Goal: Information Seeking & Learning: Learn about a topic

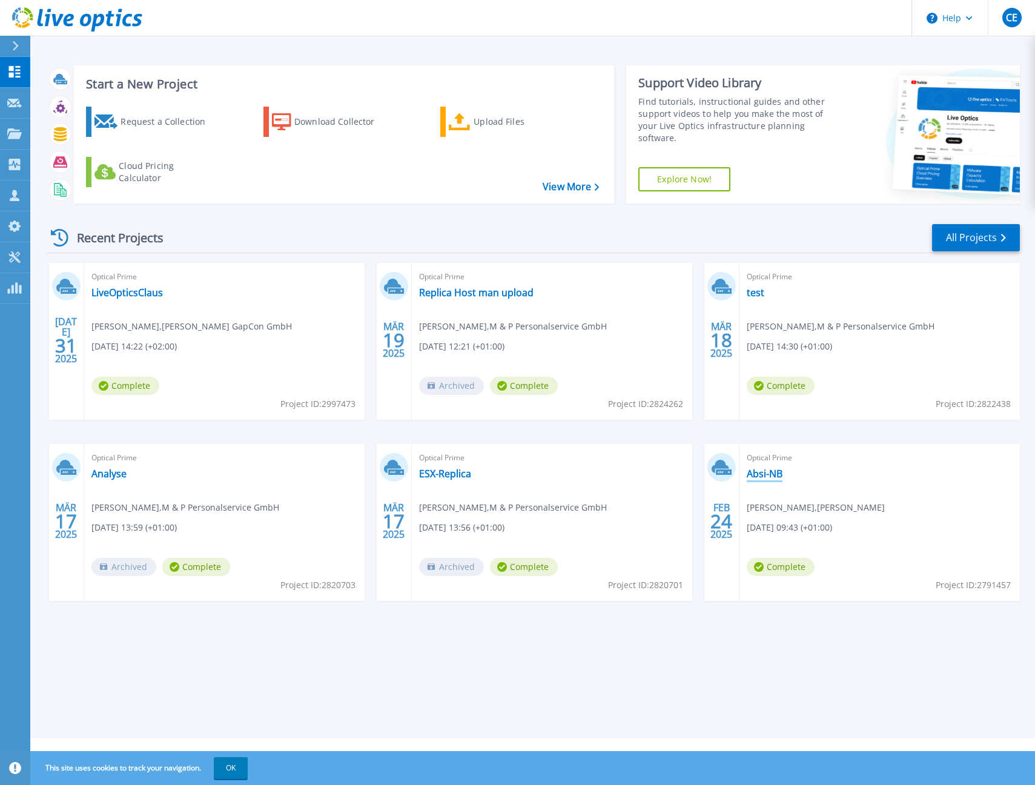
click at [776, 475] on link "Absi-NB" at bounding box center [765, 473] width 36 height 12
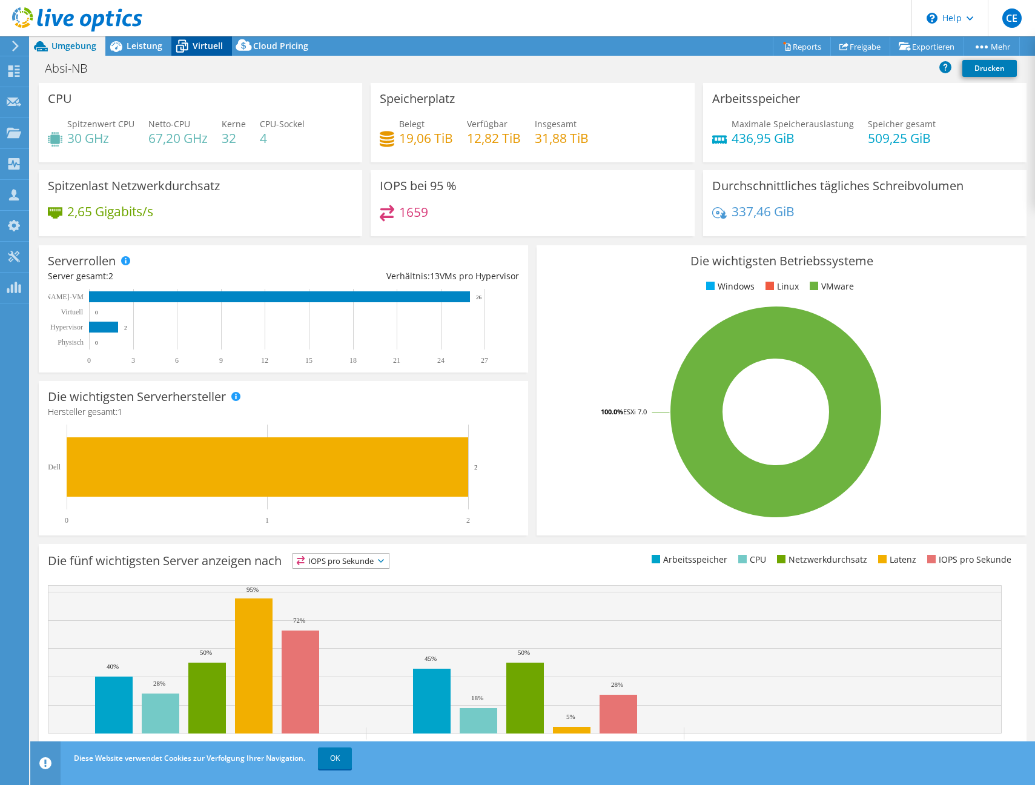
click at [193, 41] on span "Virtuell" at bounding box center [208, 46] width 30 height 12
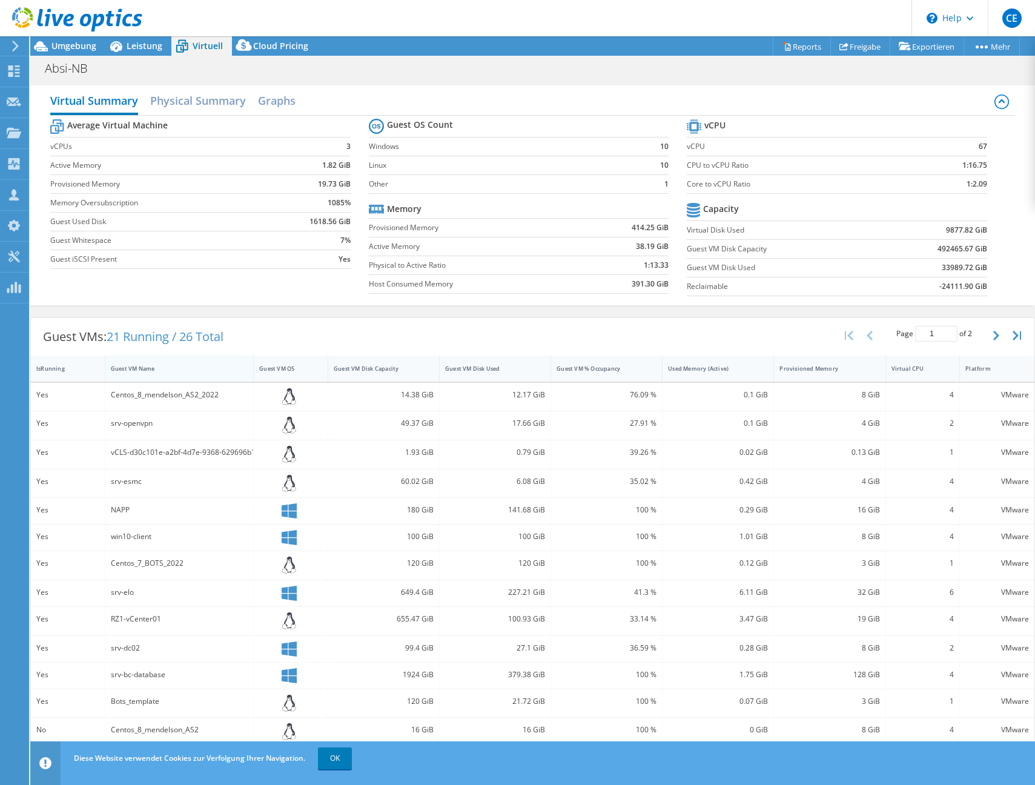
click at [165, 364] on div "Guest VM Name" at bounding box center [172, 368] width 122 height 8
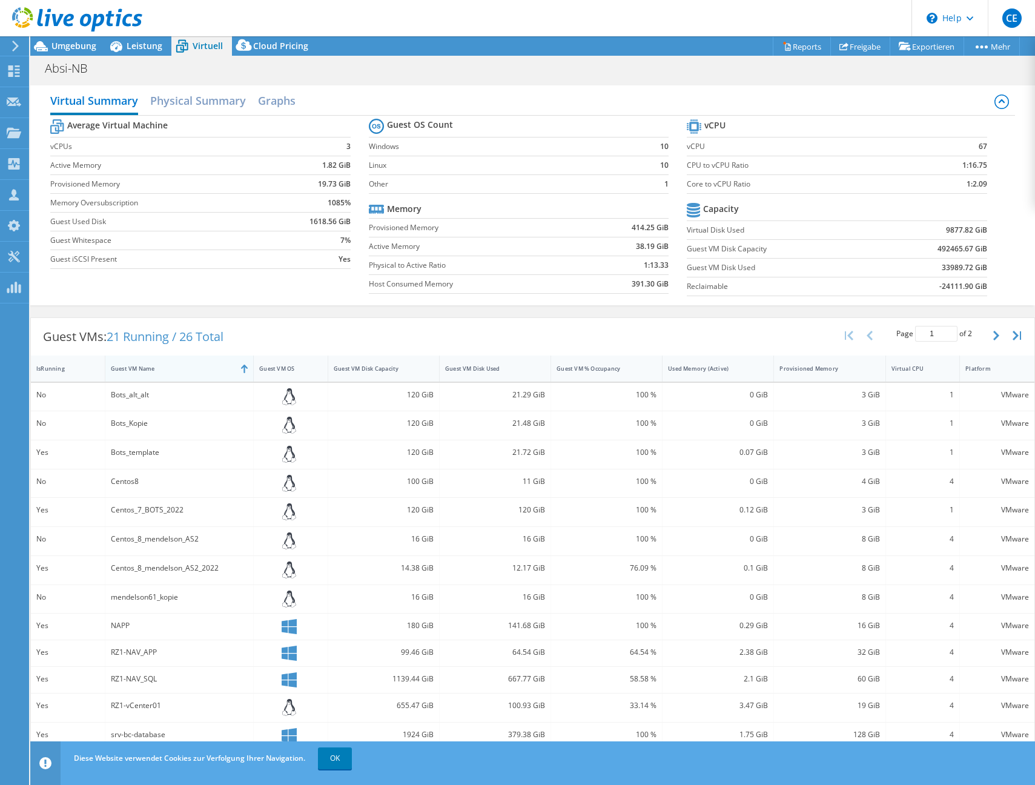
click at [165, 364] on div "Guest VM Name" at bounding box center [172, 368] width 122 height 8
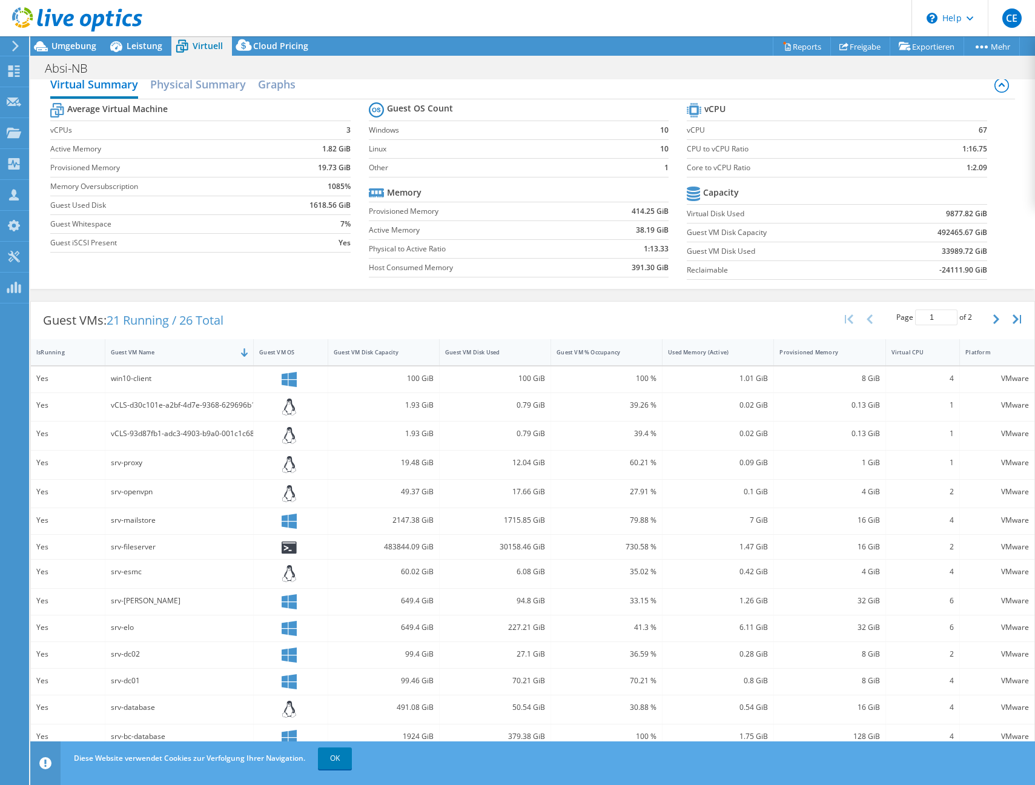
scroll to position [41, 0]
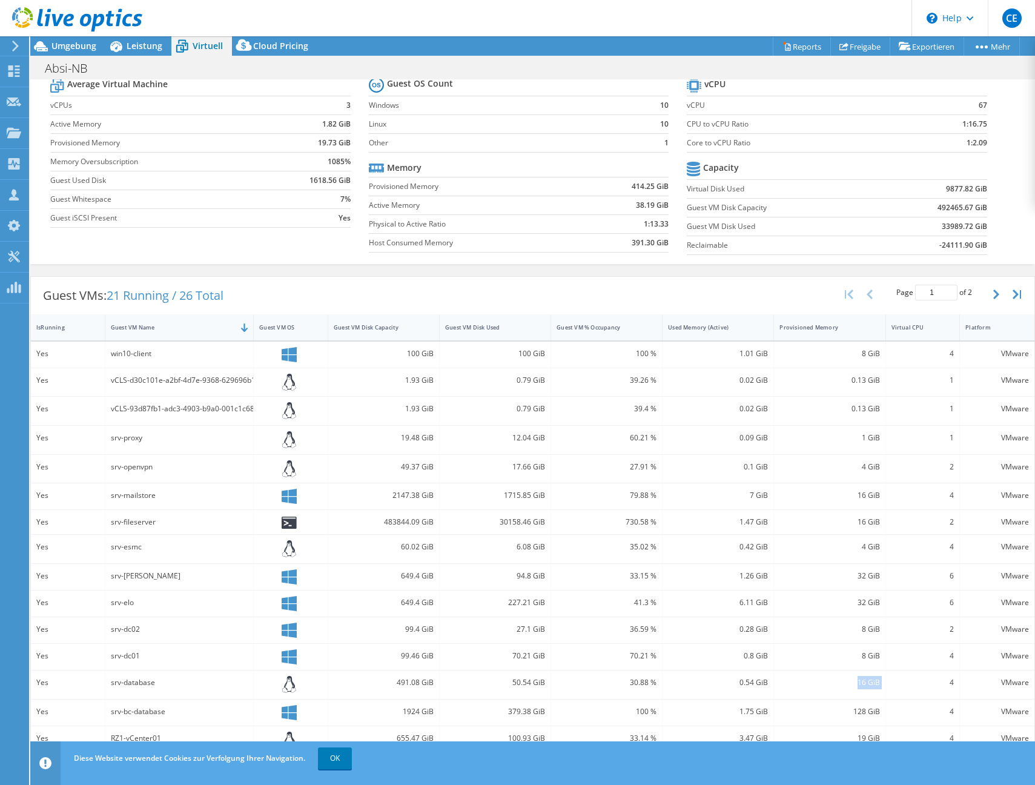
click at [820, 681] on div "Yes srv-database 491.08 GiB 50.54 GiB 30.88 % 0.54 GiB 16 GiB 4 VMware" at bounding box center [532, 684] width 1003 height 28
click at [820, 681] on div "16 GiB" at bounding box center [829, 682] width 100 height 13
drag, startPoint x: 948, startPoint y: 682, endPoint x: 829, endPoint y: 682, distance: 119.3
click at [829, 682] on div "Yes srv-database 491.08 GiB 50.54 GiB 30.88 % 0.54 GiB 16 GiB 4 VMware" at bounding box center [532, 684] width 1003 height 28
click at [851, 709] on div "128 GiB" at bounding box center [829, 711] width 100 height 13
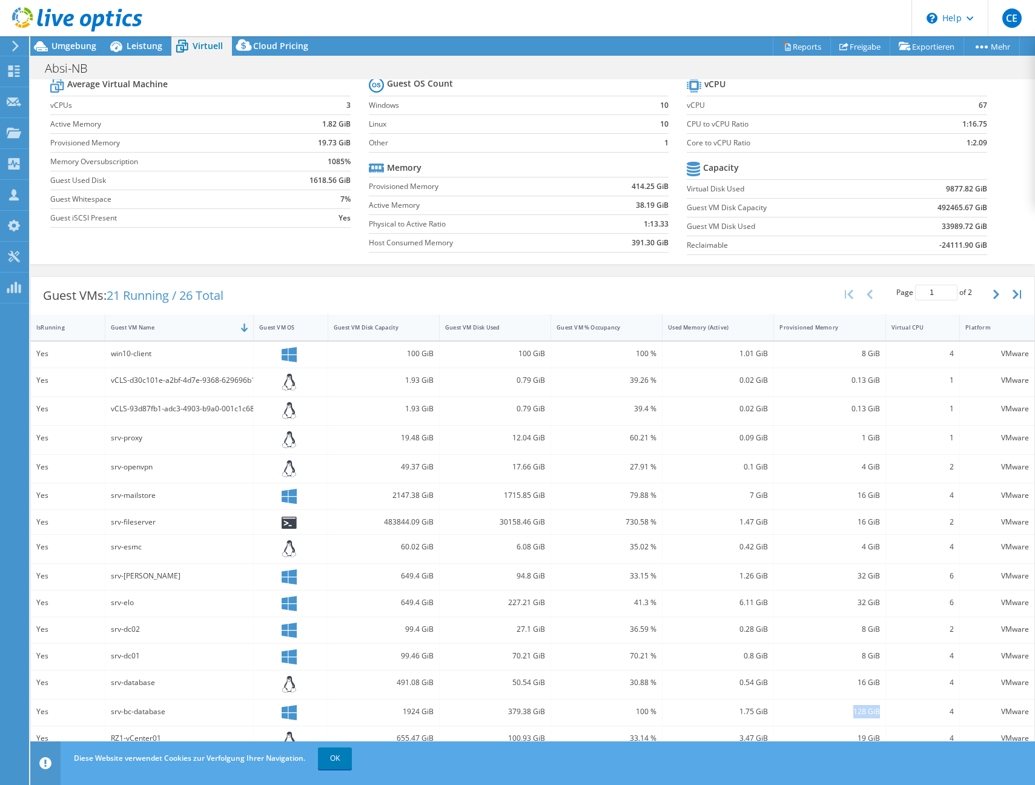
drag, startPoint x: 844, startPoint y: 712, endPoint x: 874, endPoint y: 711, distance: 29.7
click at [874, 711] on div "128 GiB" at bounding box center [829, 712] width 111 height 26
click at [320, 761] on link "OK" at bounding box center [335, 758] width 34 height 22
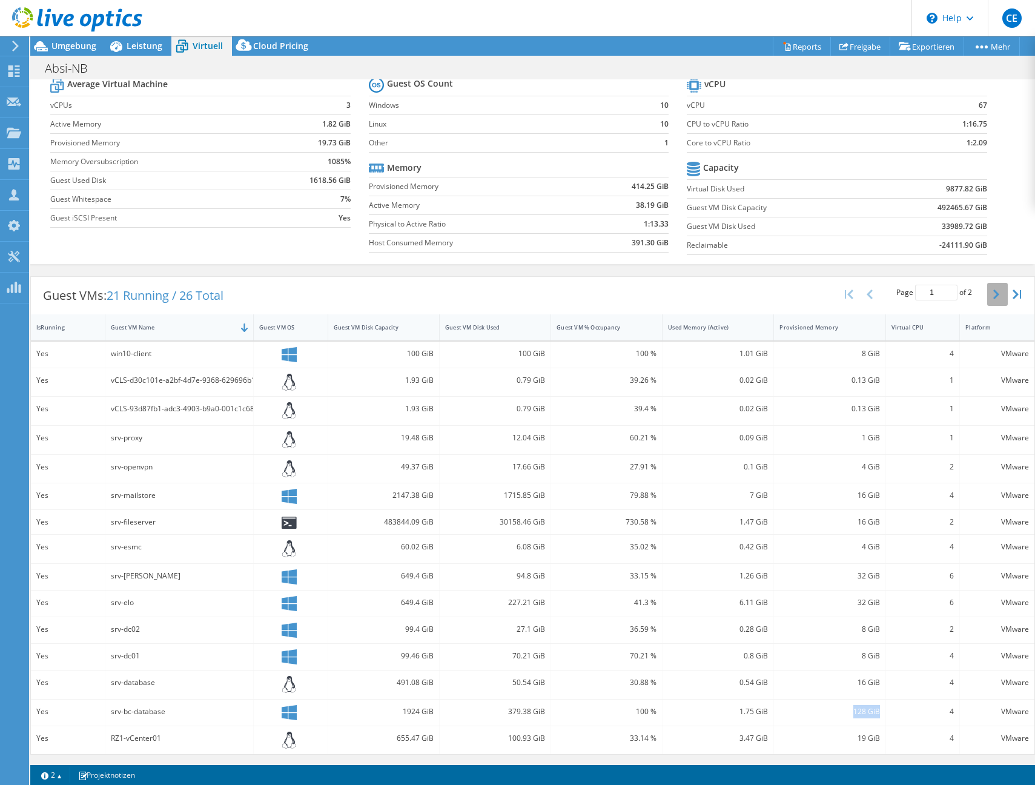
click at [993, 294] on icon "button" at bounding box center [996, 294] width 6 height 10
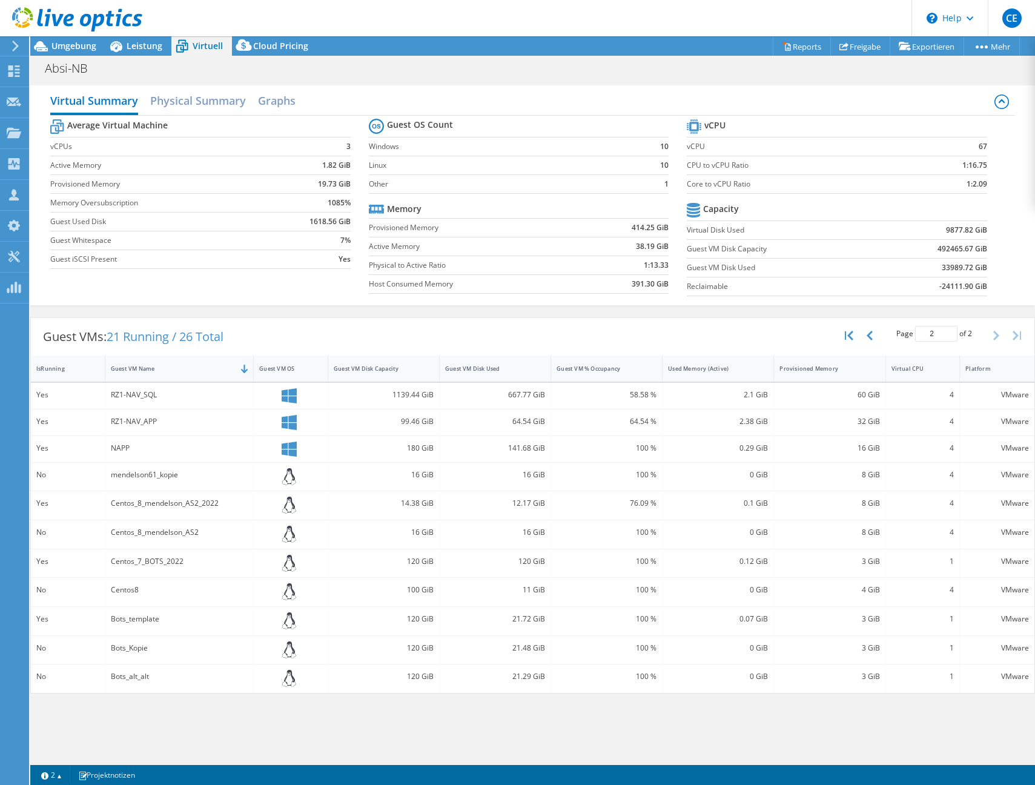
click at [527, 444] on div "141.68 GiB" at bounding box center [495, 447] width 100 height 13
drag, startPoint x: 529, startPoint y: 421, endPoint x: 619, endPoint y: 422, distance: 90.2
click at [618, 423] on div "Yes RZ1-NAV_APP 99.46 GiB 64.54 GiB 64.54 % 2.38 GiB 32 GiB 4 VMware" at bounding box center [532, 422] width 1003 height 26
click at [619, 422] on div "64.54 %" at bounding box center [606, 421] width 100 height 13
drag, startPoint x: 633, startPoint y: 417, endPoint x: 697, endPoint y: 417, distance: 64.8
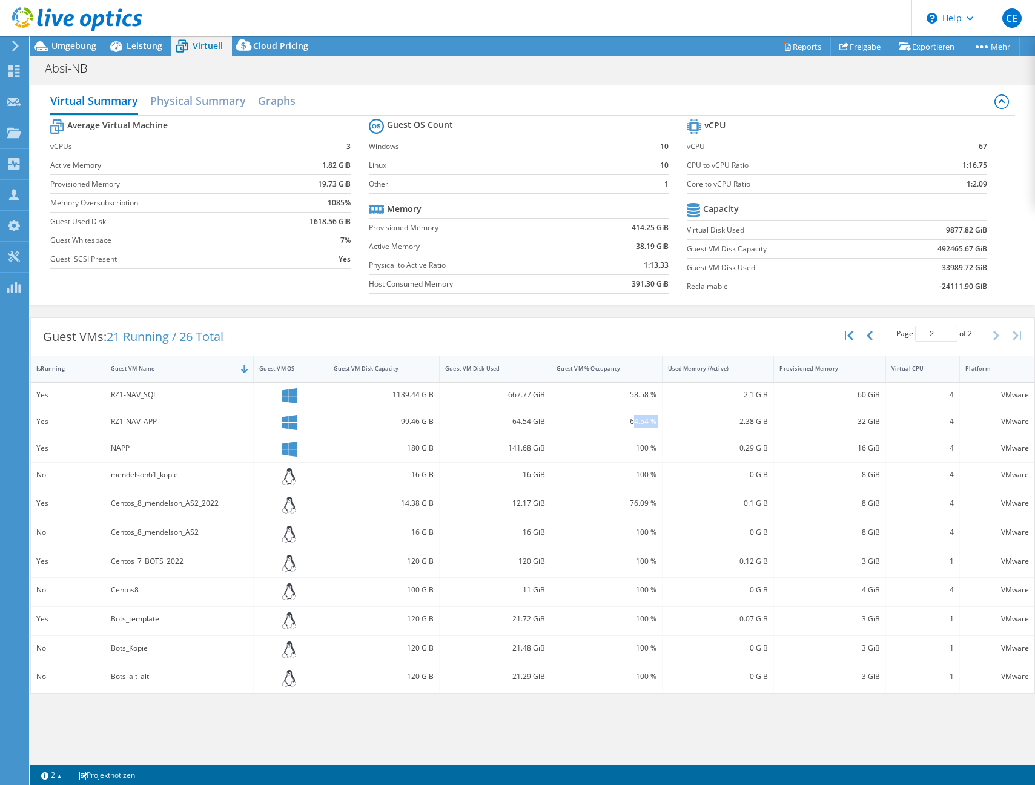
click at [679, 418] on div "Yes RZ1-NAV_APP 99.46 GiB 64.54 GiB 64.54 % 2.38 GiB 32 GiB 4 VMware" at bounding box center [532, 422] width 1003 height 26
click at [707, 415] on div "2.38 GiB" at bounding box center [718, 421] width 100 height 13
drag, startPoint x: 739, startPoint y: 416, endPoint x: 814, endPoint y: 418, distance: 74.5
click at [803, 418] on div "Yes RZ1-NAV_APP 99.46 GiB 64.54 GiB 64.54 % 2.38 GiB 32 GiB 4 VMware" at bounding box center [532, 422] width 1003 height 26
click at [819, 418] on div "32 GiB" at bounding box center [829, 421] width 100 height 13
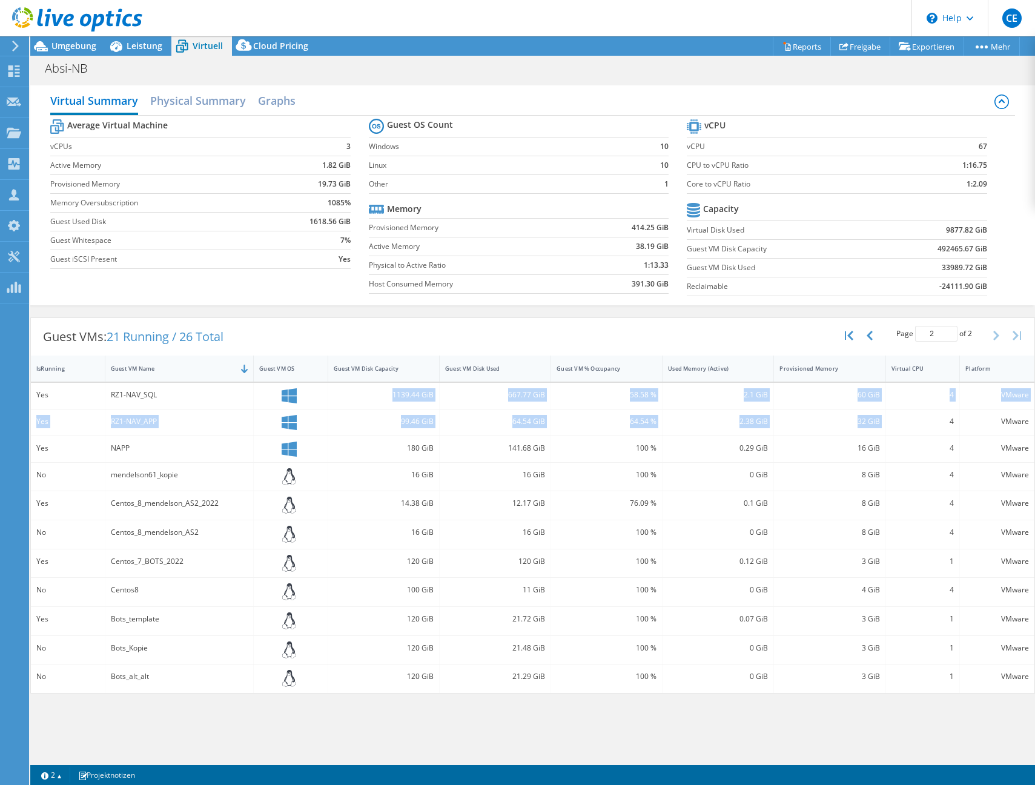
drag, startPoint x: 898, startPoint y: 417, endPoint x: 332, endPoint y: 391, distance: 566.7
click at [332, 391] on div "Yes RZ1-NAV_SQL 1139.44 GiB 667.77 GiB 58.58 % 2.1 GiB 60 GiB 4 VMware Yes RZ1-…" at bounding box center [532, 538] width 1003 height 310
click at [400, 393] on div "1139.44 GiB" at bounding box center [384, 394] width 100 height 13
drag, startPoint x: 889, startPoint y: 421, endPoint x: 851, endPoint y: 389, distance: 50.2
click at [851, 389] on div "Yes RZ1-NAV_SQL 1139.44 GiB 667.77 GiB 58.58 % 2.1 GiB 60 GiB 4 VMware Yes RZ1-…" at bounding box center [532, 538] width 1003 height 310
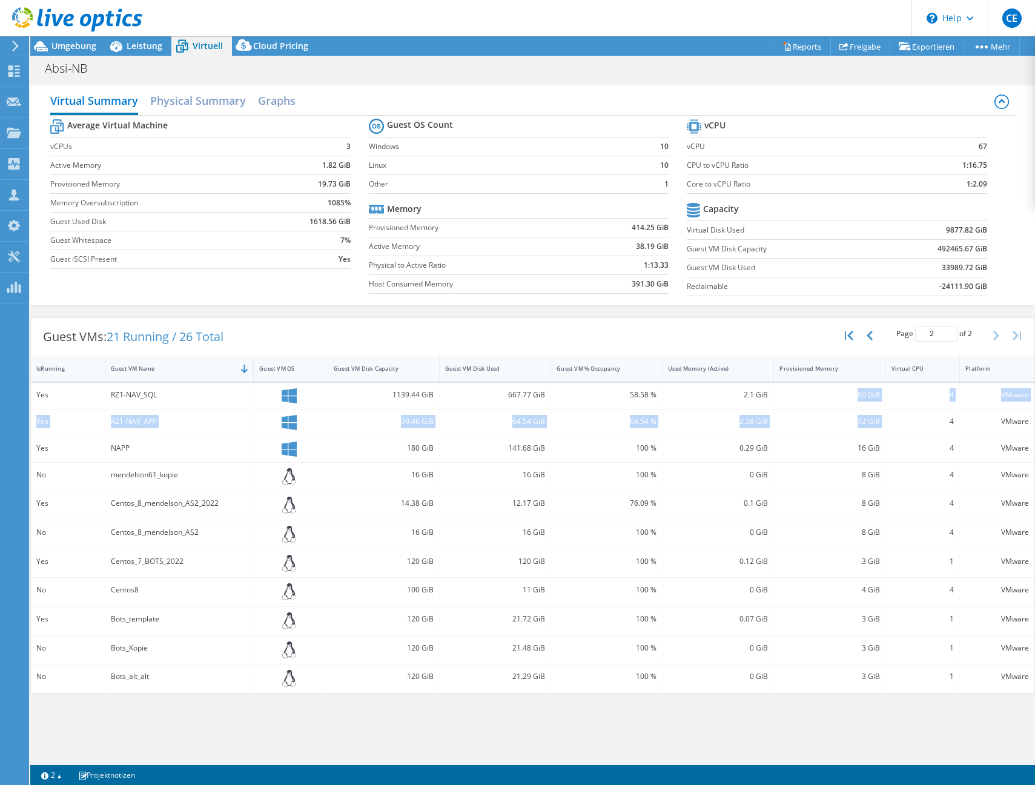
click at [851, 389] on div "60 GiB" at bounding box center [829, 394] width 100 height 13
click at [866, 334] on icon "button" at bounding box center [869, 336] width 6 height 10
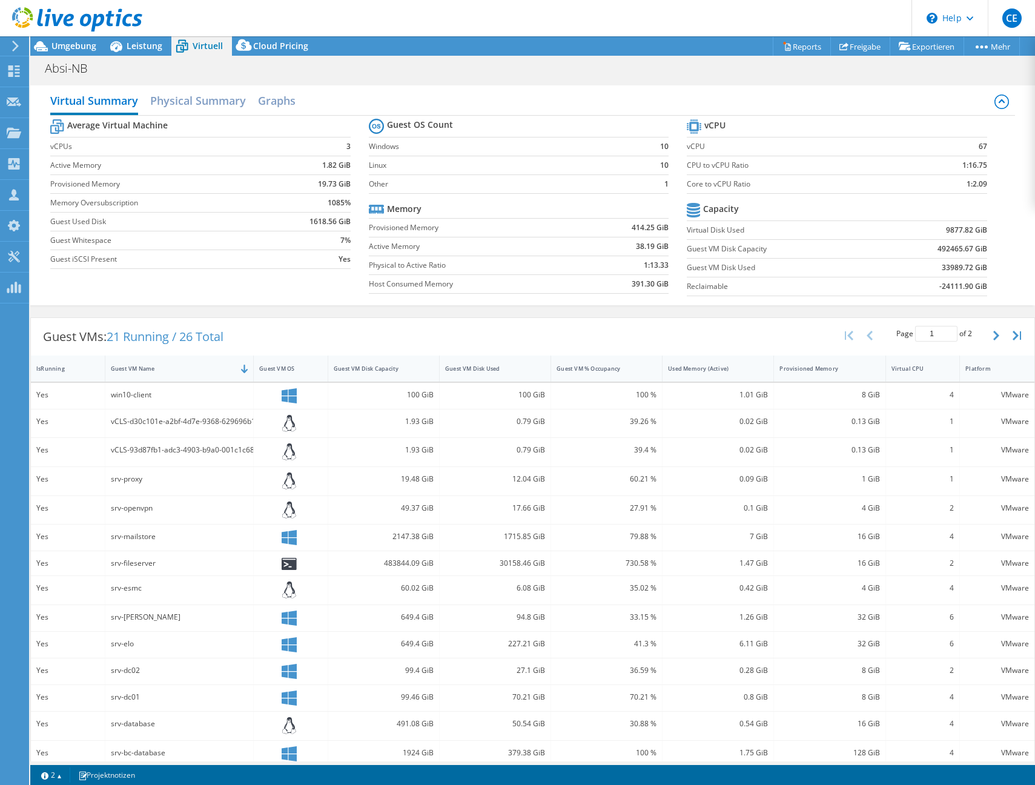
scroll to position [41, 0]
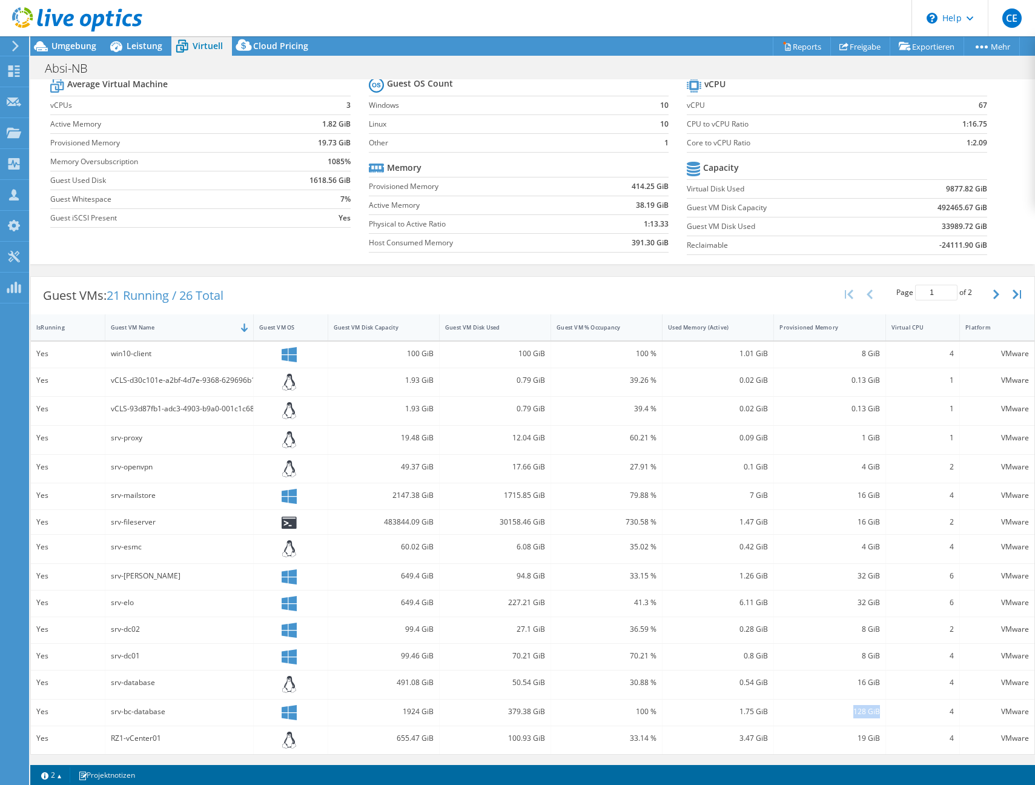
drag, startPoint x: 852, startPoint y: 712, endPoint x: 803, endPoint y: 707, distance: 48.7
click at [808, 708] on div "128 GiB" at bounding box center [829, 712] width 111 height 26
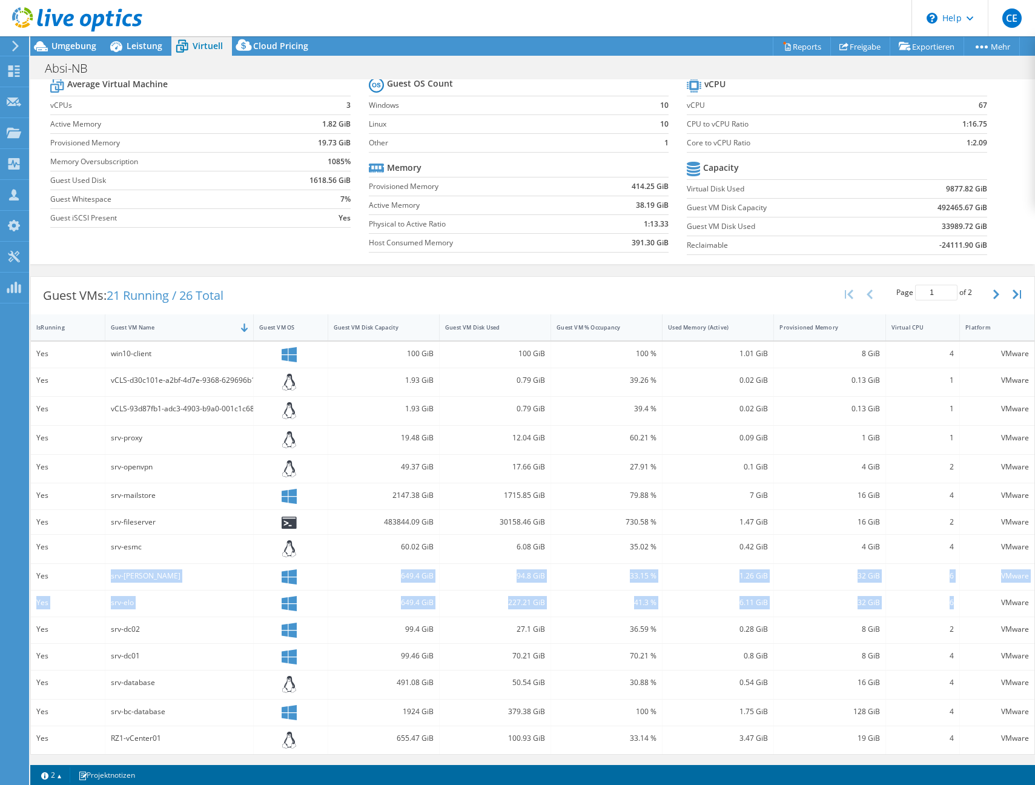
drag, startPoint x: 90, startPoint y: 574, endPoint x: 879, endPoint y: 608, distance: 789.6
click at [879, 608] on div "Yes win10-client 100 GiB 100 GiB 100 % 1.01 GiB 8 GiB 4 VMware Yes vCLS-d30c101…" at bounding box center [532, 547] width 1003 height 413
click at [856, 540] on div "4 GiB" at bounding box center [829, 546] width 100 height 13
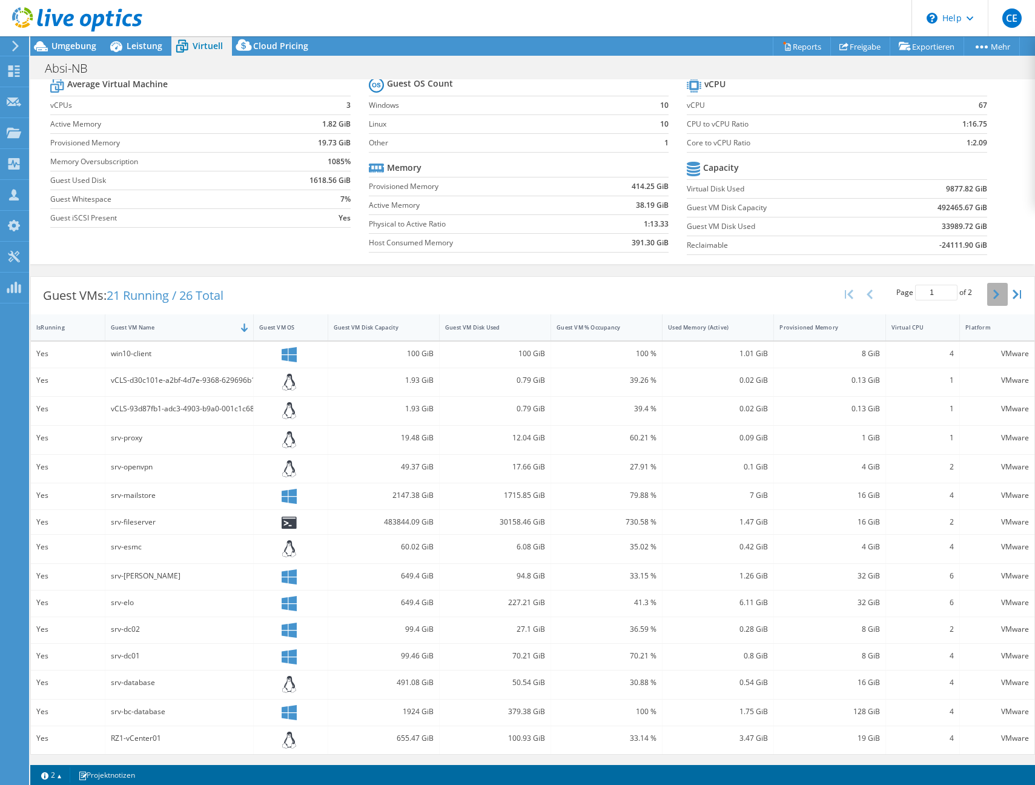
click at [993, 298] on icon "button" at bounding box center [996, 294] width 6 height 10
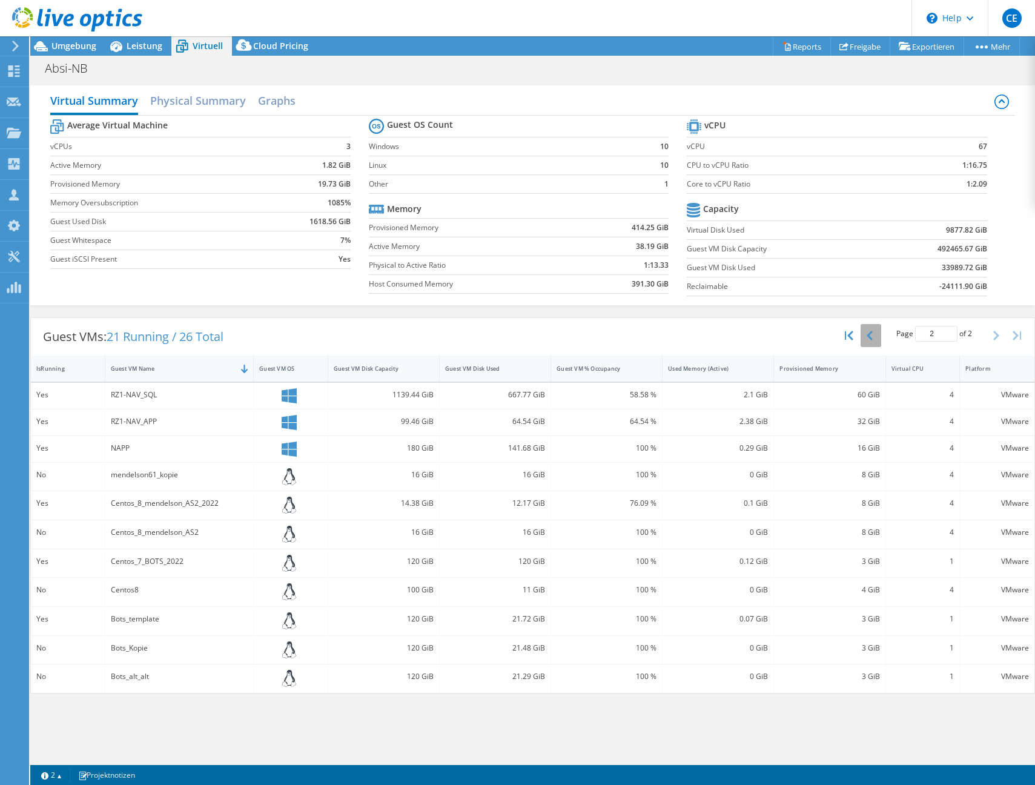
click at [864, 338] on button "button" at bounding box center [870, 335] width 21 height 23
type input "1"
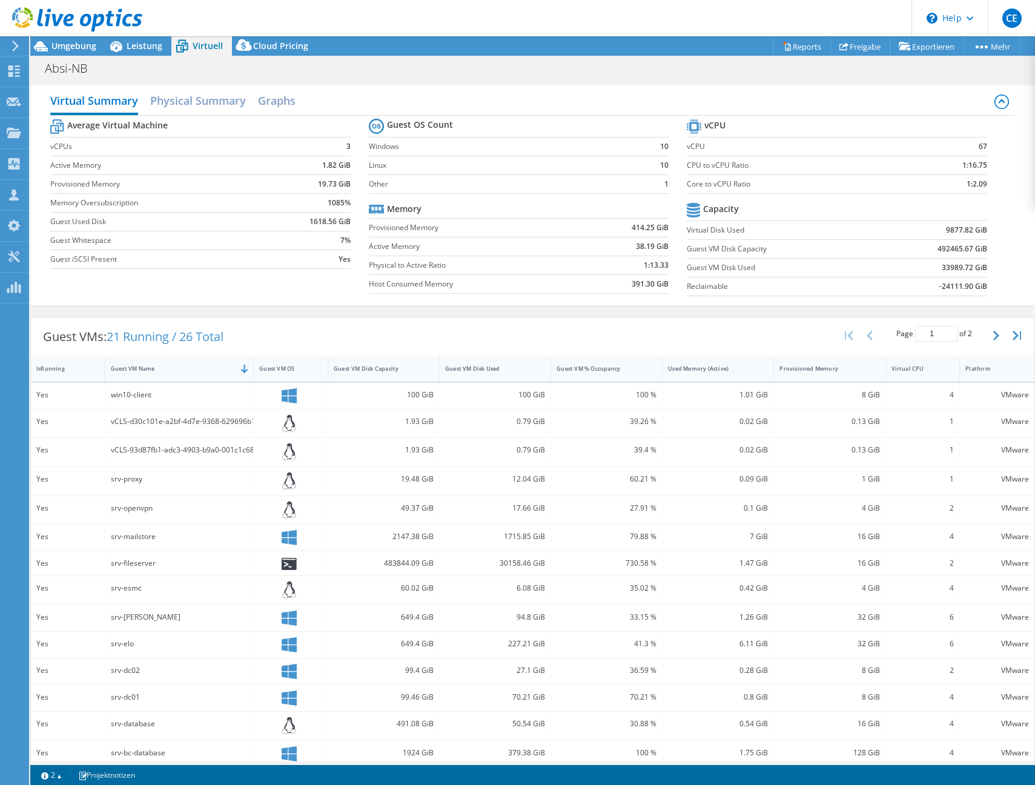
scroll to position [41, 0]
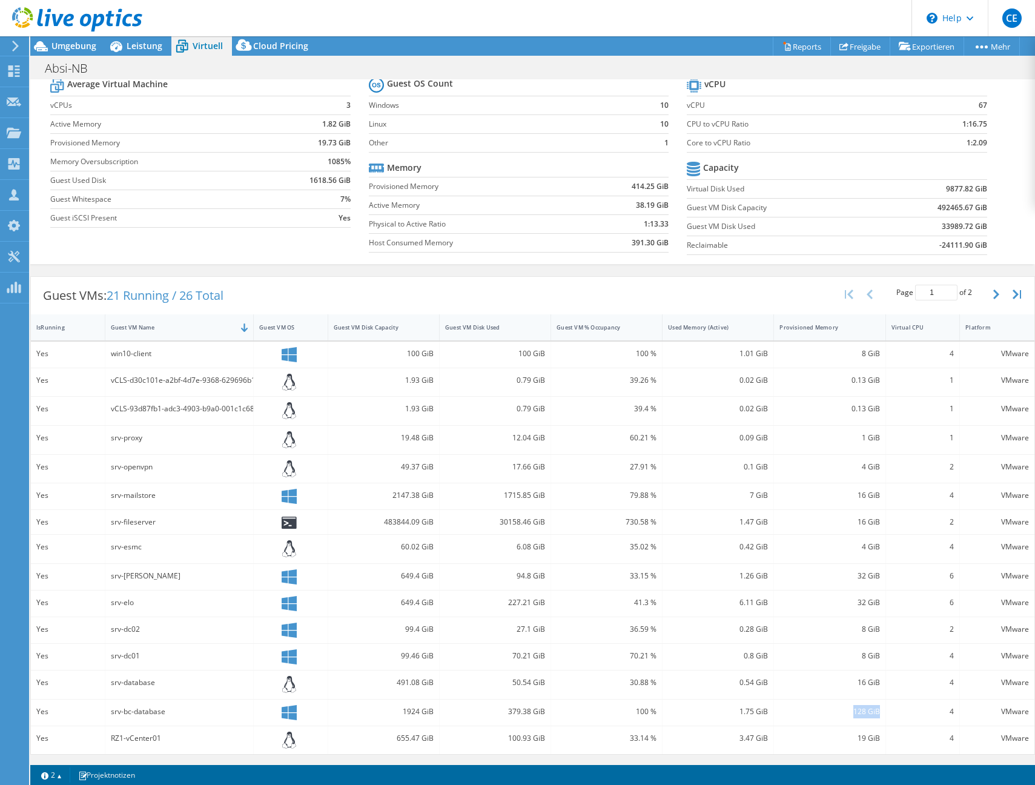
click at [839, 707] on div "128 GiB" at bounding box center [829, 712] width 111 height 26
click at [64, 47] on span "Umgebung" at bounding box center [73, 46] width 45 height 12
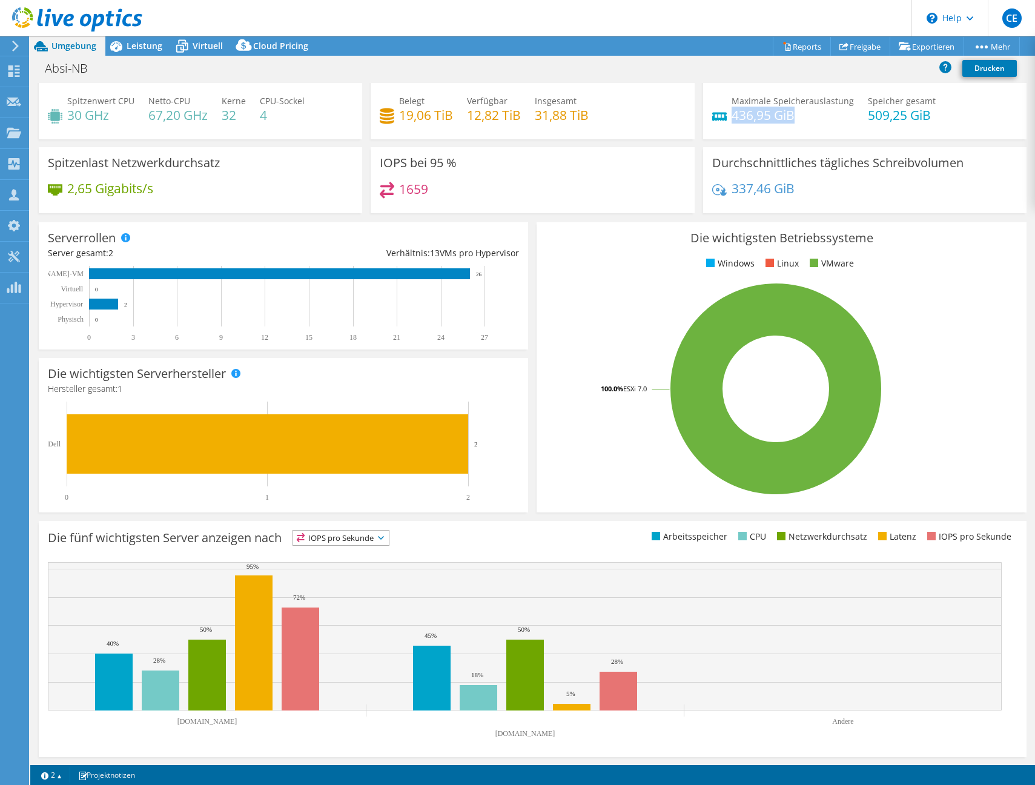
drag, startPoint x: 649, startPoint y: 94, endPoint x: 727, endPoint y: 117, distance: 81.6
click at [731, 117] on h4 "436,95 GiB" at bounding box center [792, 114] width 122 height 13
click at [200, 46] on span "Virtuell" at bounding box center [208, 46] width 30 height 12
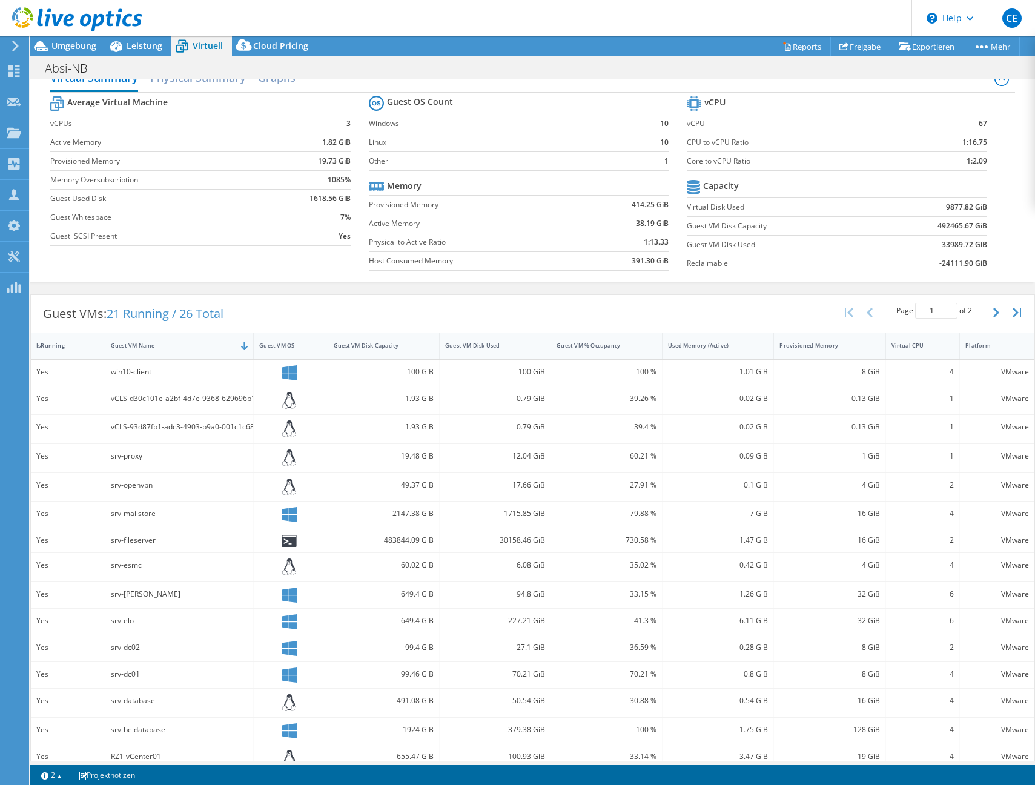
scroll to position [41, 0]
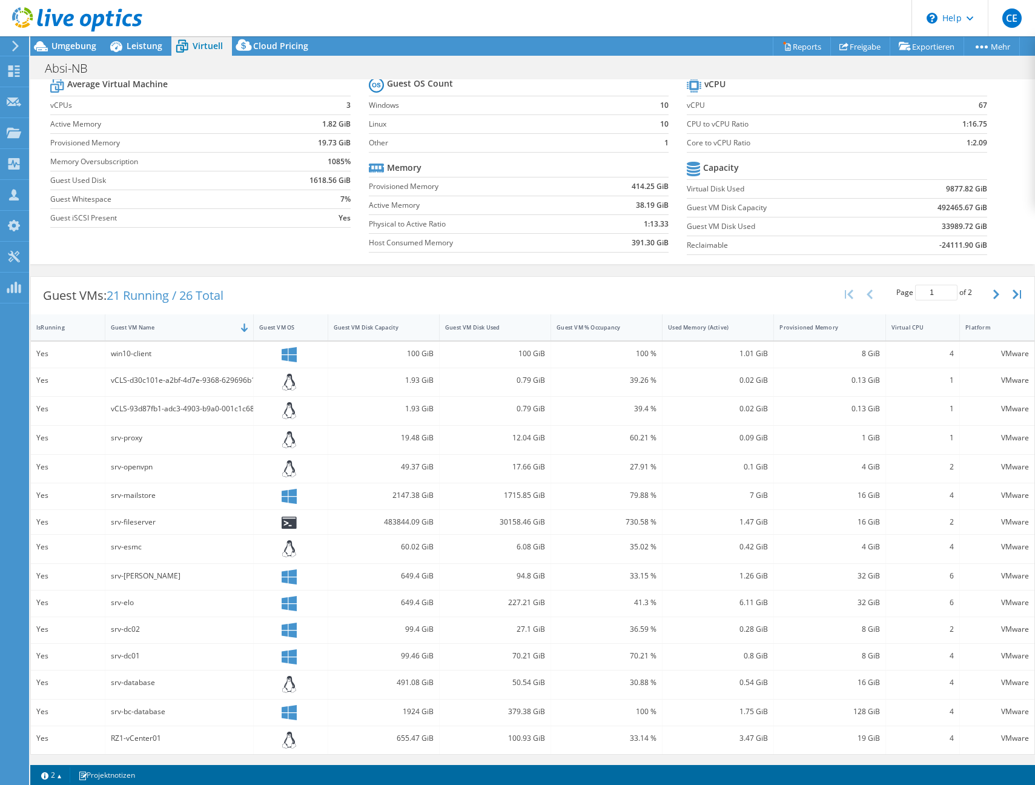
click at [60, 39] on div at bounding box center [71, 20] width 142 height 41
click at [67, 54] on div "Umgebung" at bounding box center [67, 45] width 75 height 19
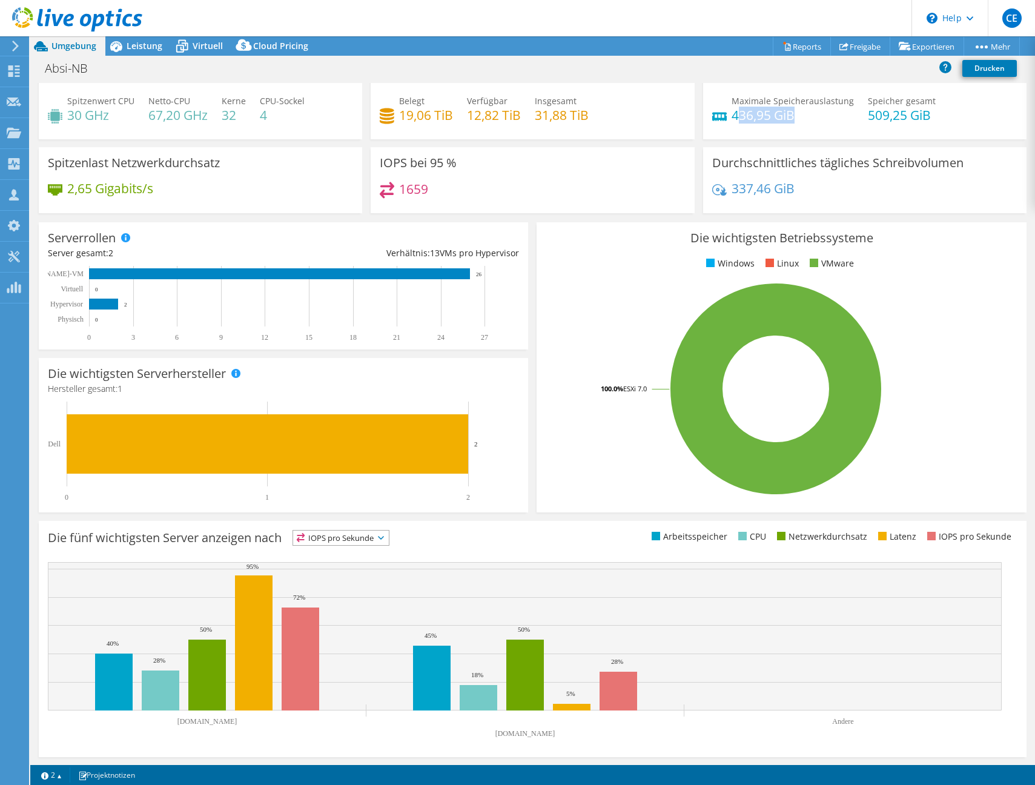
drag, startPoint x: 730, startPoint y: 116, endPoint x: 812, endPoint y: 111, distance: 82.5
click at [812, 111] on h4 "436,95 GiB" at bounding box center [792, 114] width 122 height 13
click at [812, 117] on h4 "436,95 GiB" at bounding box center [792, 114] width 122 height 13
drag, startPoint x: 782, startPoint y: 117, endPoint x: 725, endPoint y: 114, distance: 56.4
click at [731, 114] on h4 "436,95 GiB" at bounding box center [792, 114] width 122 height 13
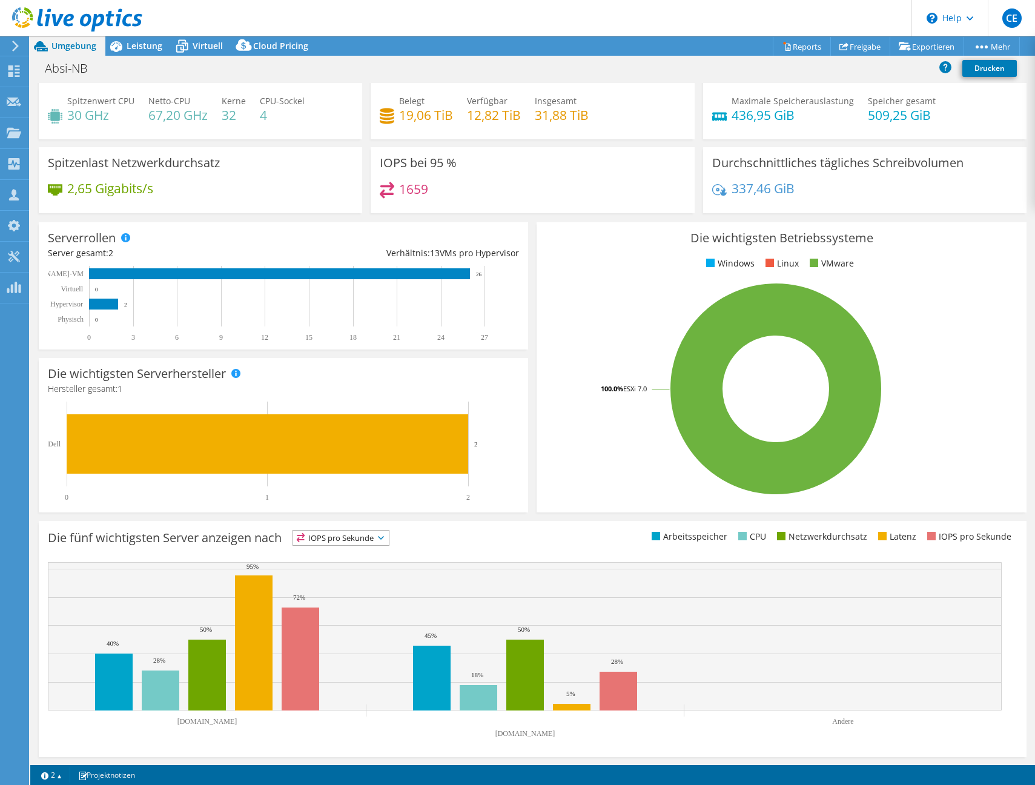
click at [813, 122] on div "Maximale Speicherauslastung 436,95 GiB Speicher gesamt 509,25 GiB" at bounding box center [864, 113] width 305 height 39
drag, startPoint x: 806, startPoint y: 114, endPoint x: 722, endPoint y: 114, distance: 83.6
click at [722, 114] on div "Maximale Speicherauslastung 436,95 GiB" at bounding box center [783, 107] width 142 height 27
